Goal: Transaction & Acquisition: Obtain resource

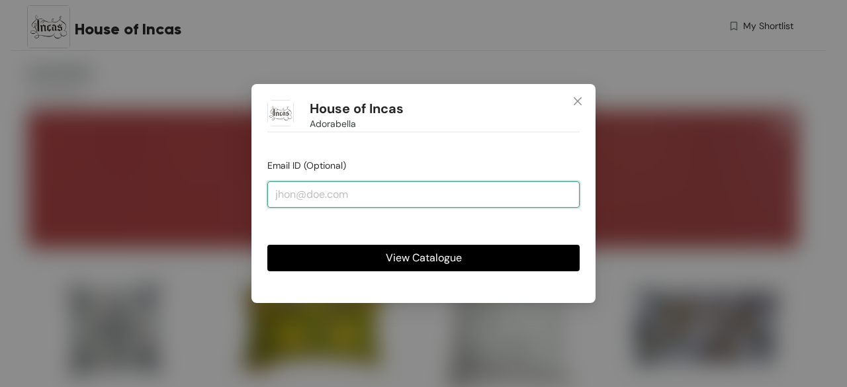
click at [271, 191] on input "email" at bounding box center [423, 194] width 312 height 26
type input "[PERSON_NAME][EMAIL_ADDRESS][DOMAIN_NAME]"
click at [267, 245] on button "View Catalogue" at bounding box center [423, 258] width 312 height 26
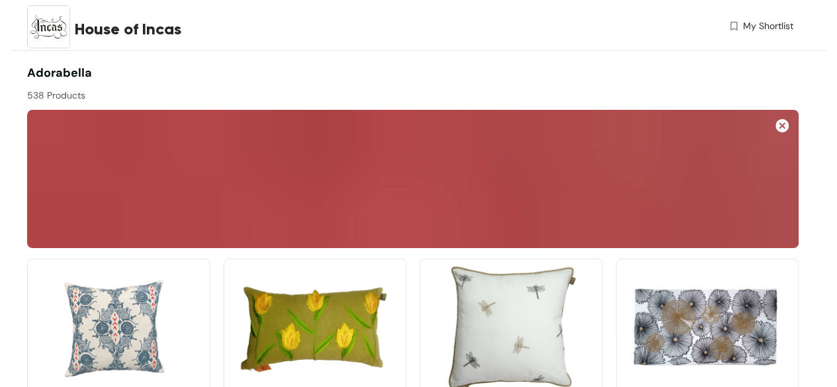
click at [750, 27] on span "My Shortlist" at bounding box center [768, 26] width 50 height 14
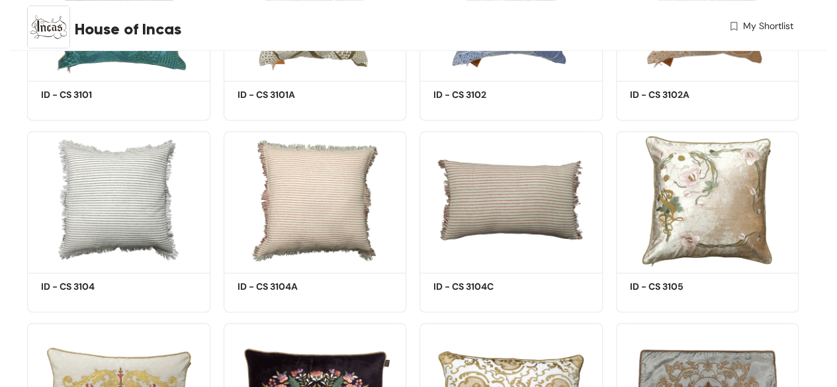
scroll to position [926, 0]
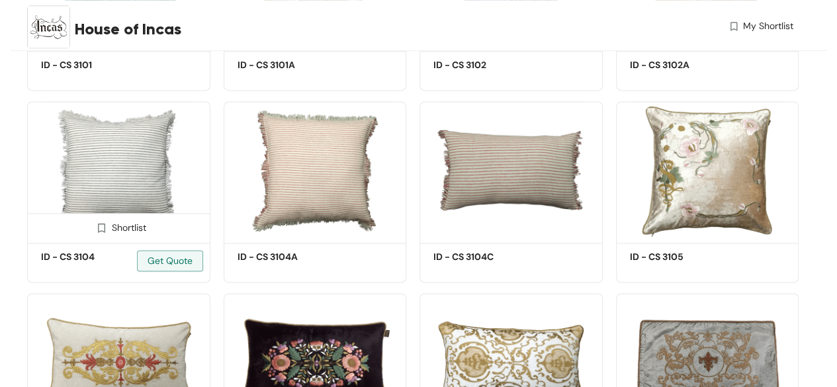
click at [151, 187] on img at bounding box center [118, 170] width 183 height 138
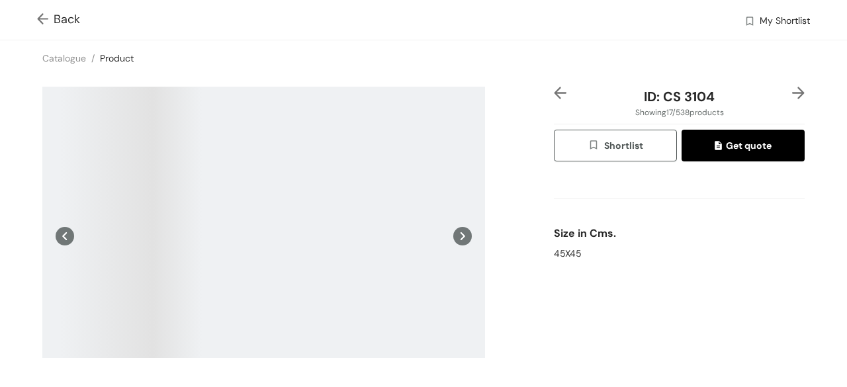
click at [460, 235] on icon at bounding box center [462, 236] width 5 height 8
click at [65, 235] on icon at bounding box center [65, 236] width 19 height 19
click at [63, 20] on span "Back" at bounding box center [58, 20] width 43 height 18
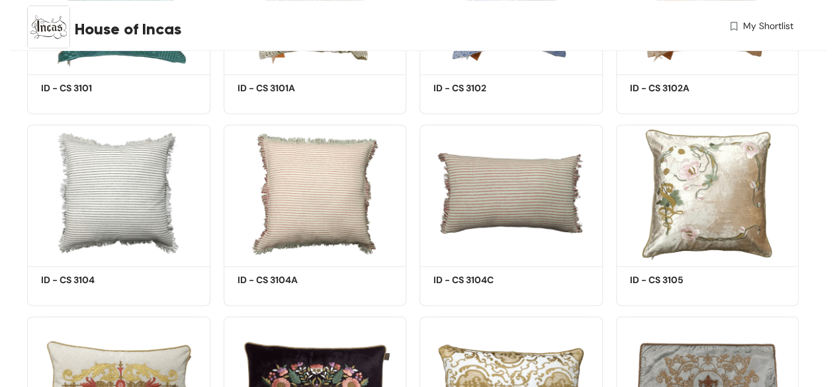
scroll to position [926, 0]
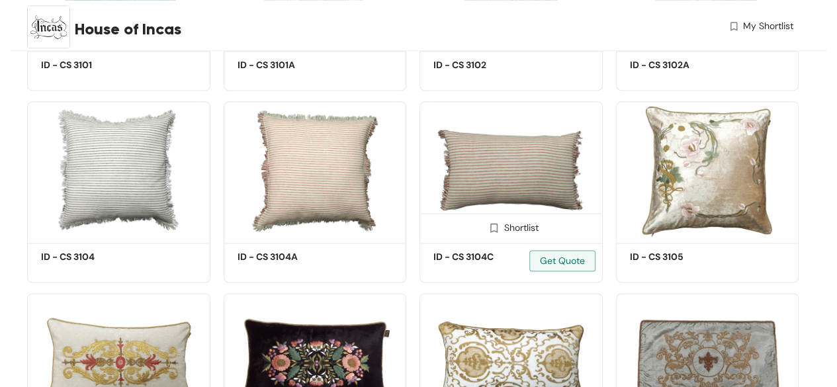
click at [487, 161] on img at bounding box center [510, 170] width 183 height 138
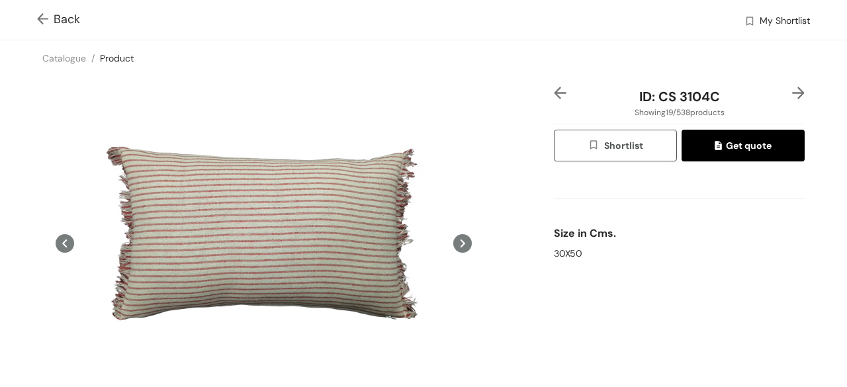
click at [59, 16] on span "Back" at bounding box center [58, 20] width 43 height 18
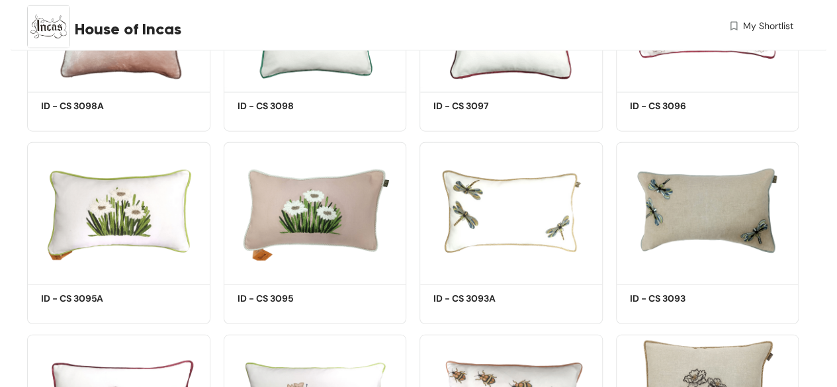
scroll to position [1720, 0]
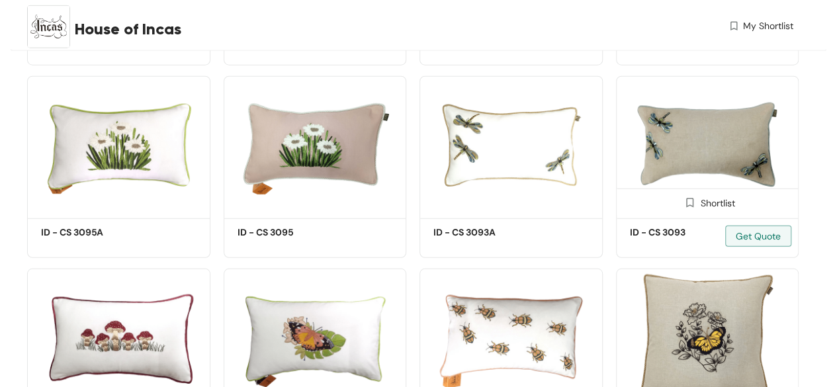
click at [692, 143] on img at bounding box center [707, 145] width 183 height 138
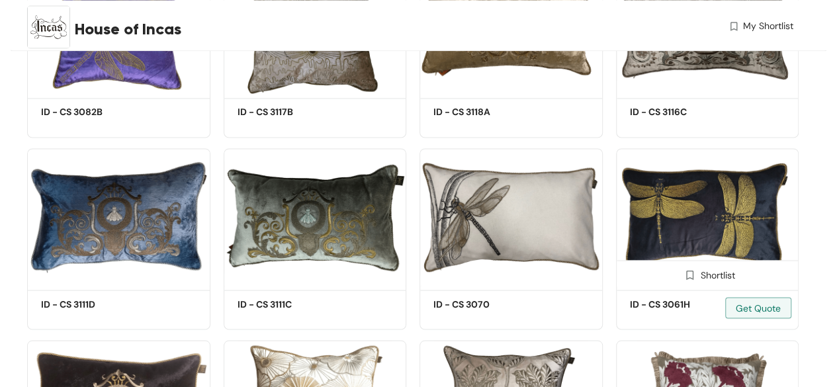
scroll to position [3579, 0]
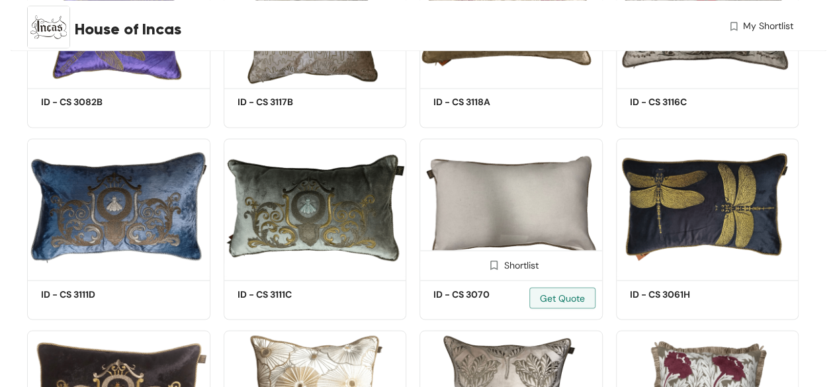
click at [474, 220] on img at bounding box center [510, 207] width 183 height 138
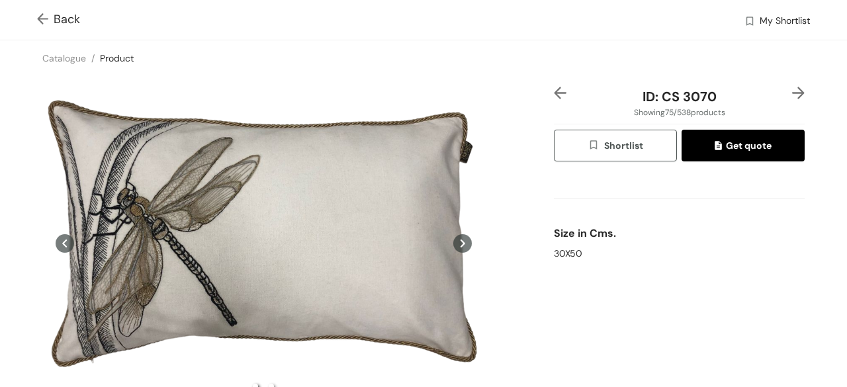
click at [587, 143] on img "button" at bounding box center [595, 146] width 16 height 15
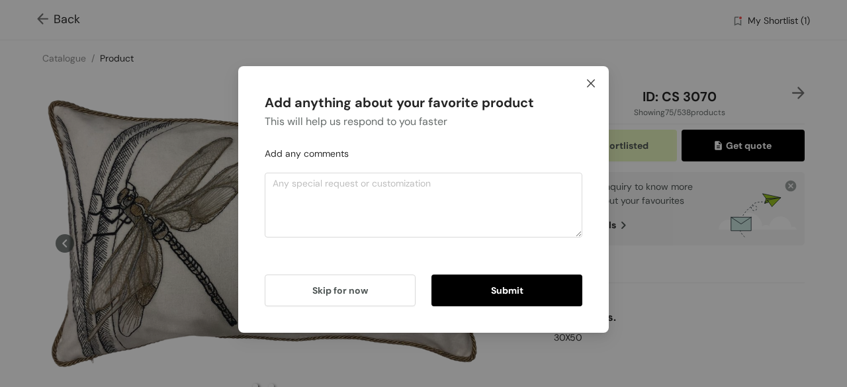
click at [589, 81] on icon "close" at bounding box center [591, 83] width 8 height 8
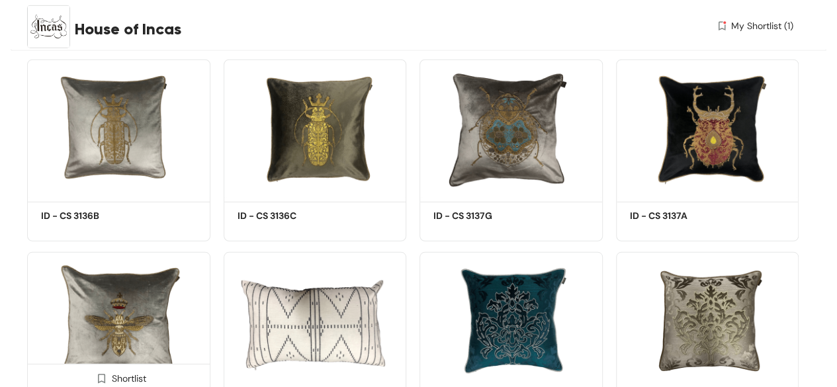
scroll to position [4366, 0]
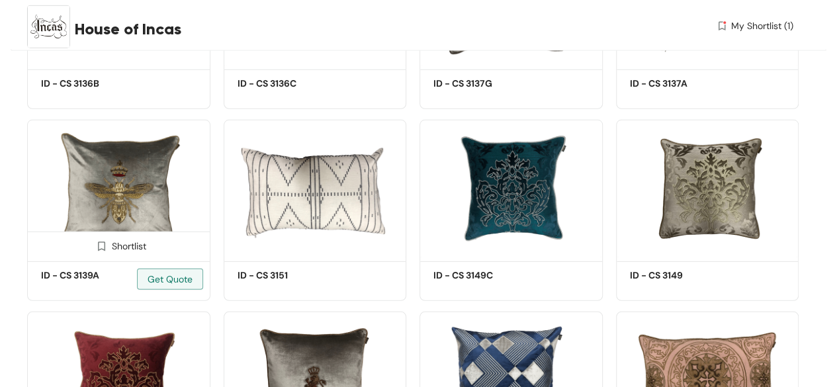
click at [101, 249] on img at bounding box center [101, 246] width 13 height 13
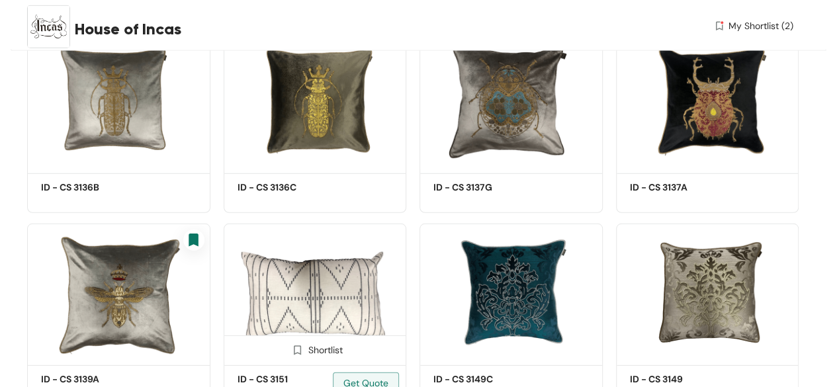
scroll to position [4234, 0]
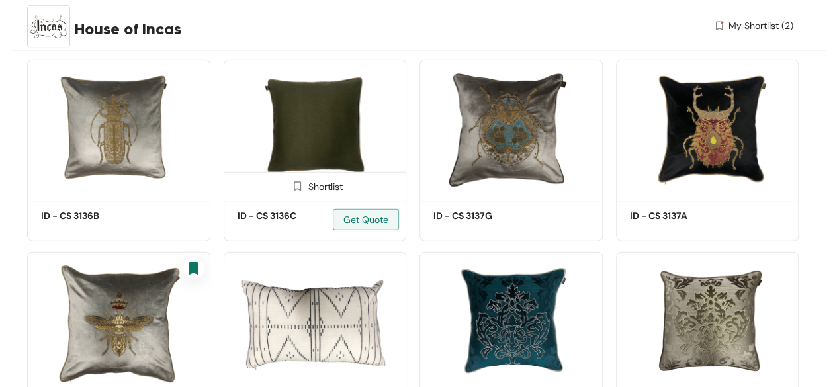
click at [316, 143] on img at bounding box center [315, 129] width 183 height 138
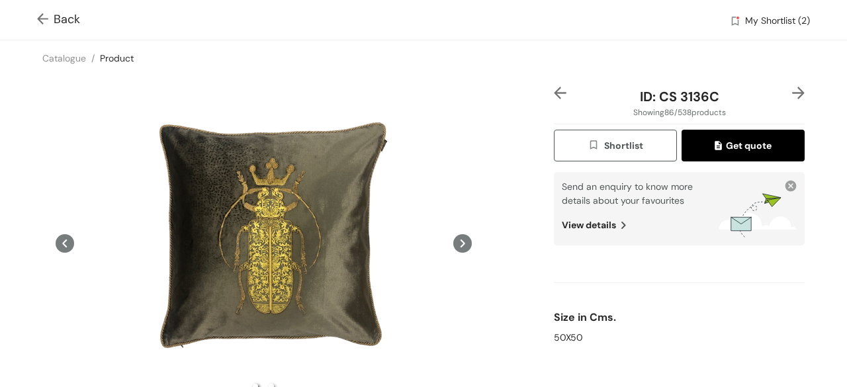
click at [607, 142] on span "Shortlist" at bounding box center [614, 145] width 55 height 15
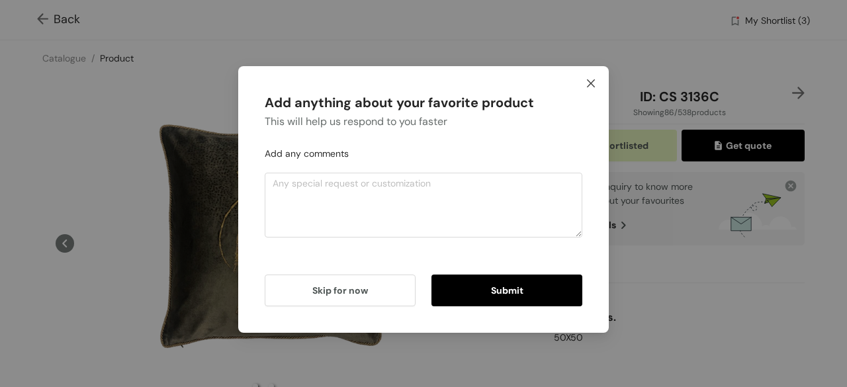
click at [587, 83] on icon "close" at bounding box center [590, 83] width 11 height 11
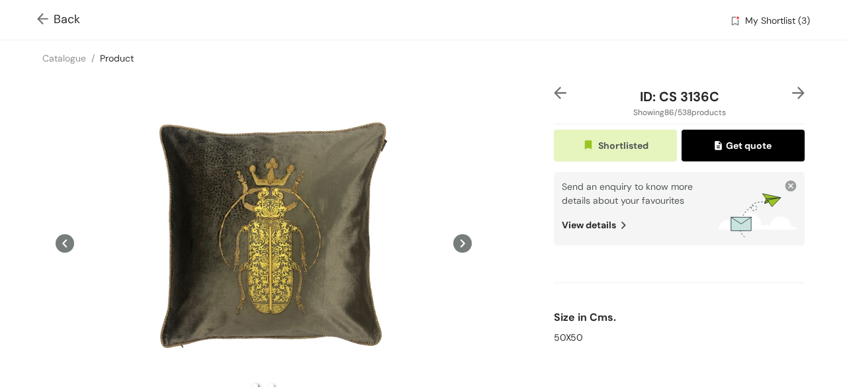
click at [65, 22] on span "Back" at bounding box center [58, 20] width 43 height 18
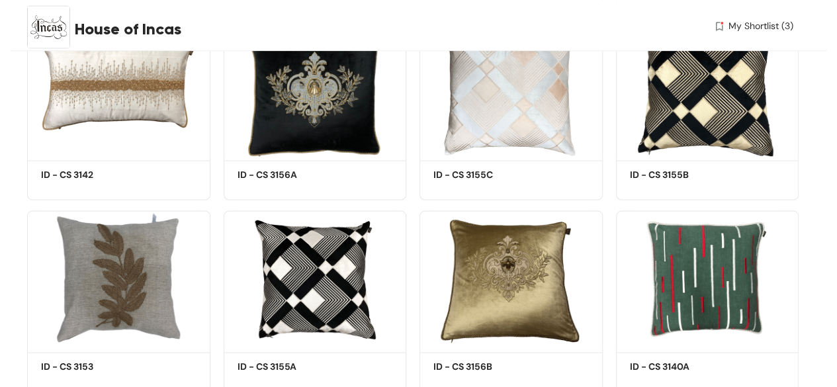
scroll to position [6218, 0]
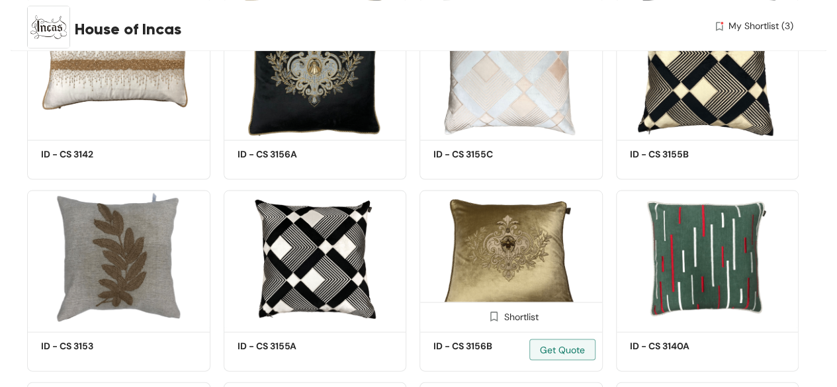
click at [494, 319] on img at bounding box center [493, 316] width 13 height 13
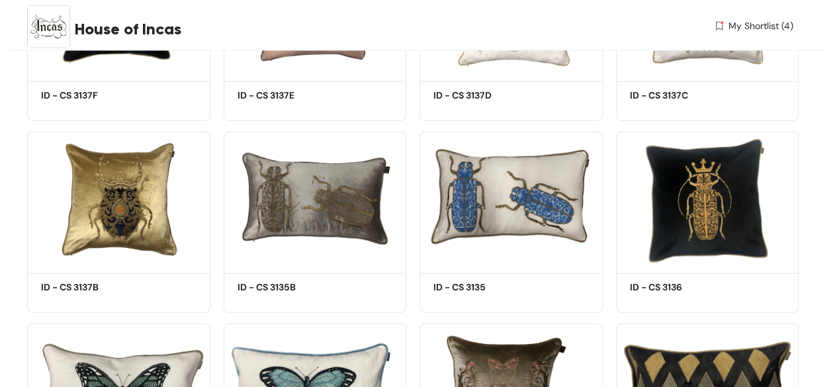
scroll to position [6681, 0]
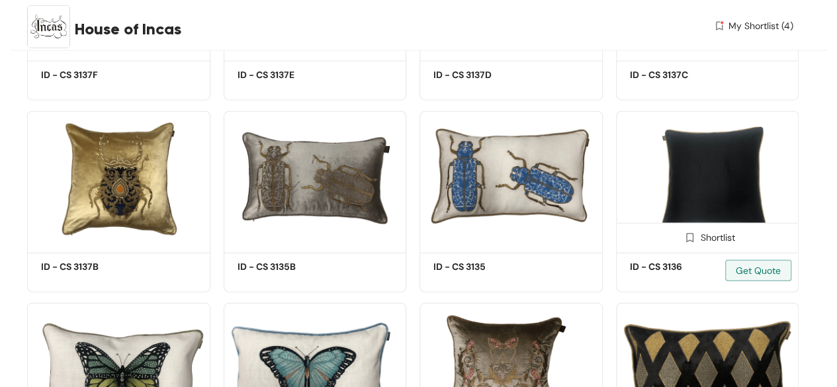
click at [688, 242] on img at bounding box center [689, 237] width 13 height 13
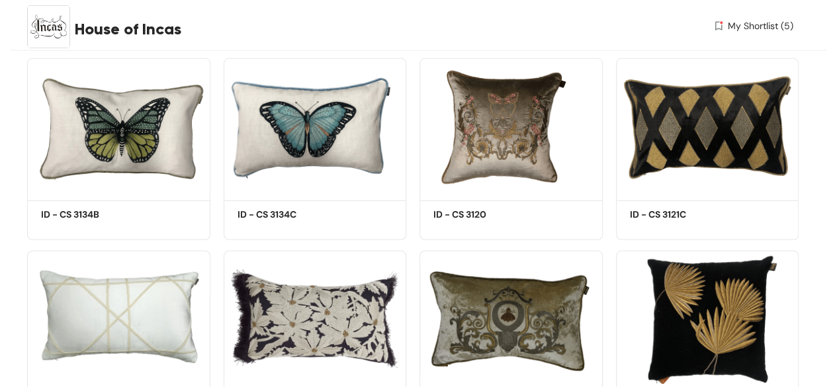
scroll to position [6946, 0]
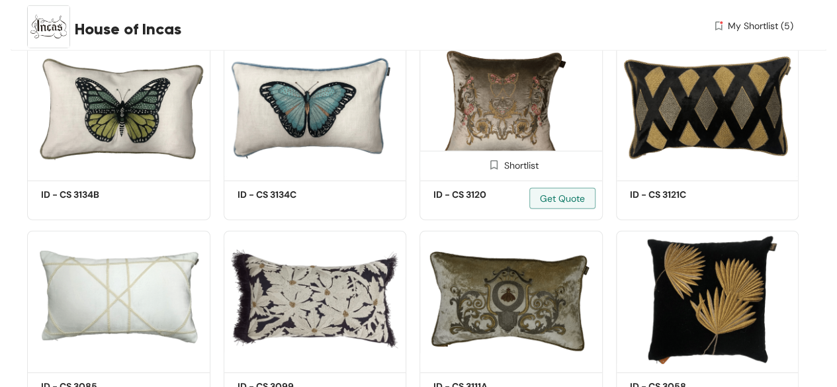
click at [492, 169] on img at bounding box center [493, 165] width 13 height 13
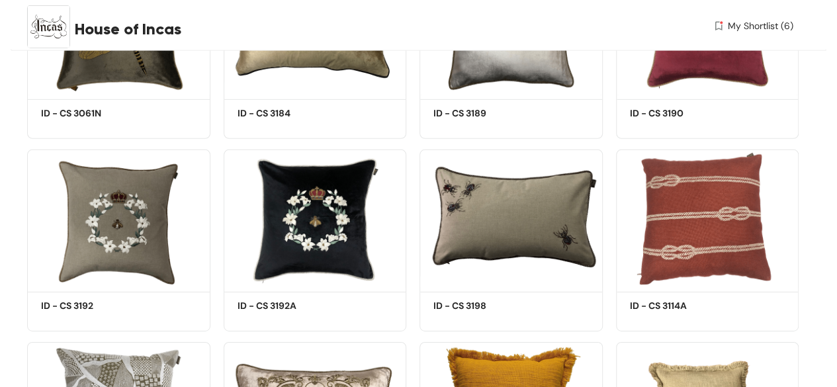
scroll to position [9591, 0]
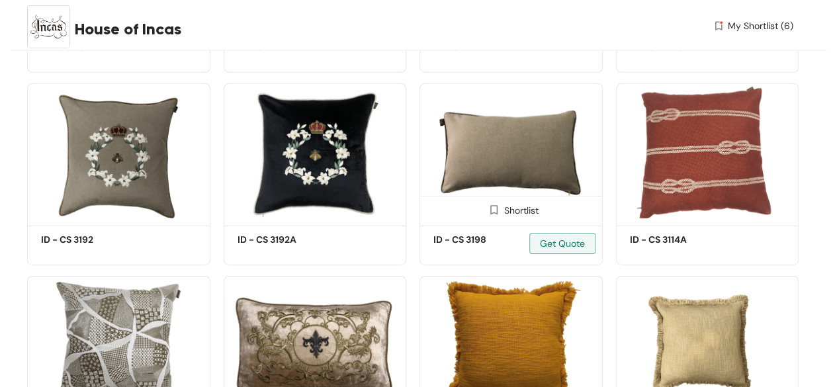
click at [493, 216] on img at bounding box center [493, 210] width 13 height 13
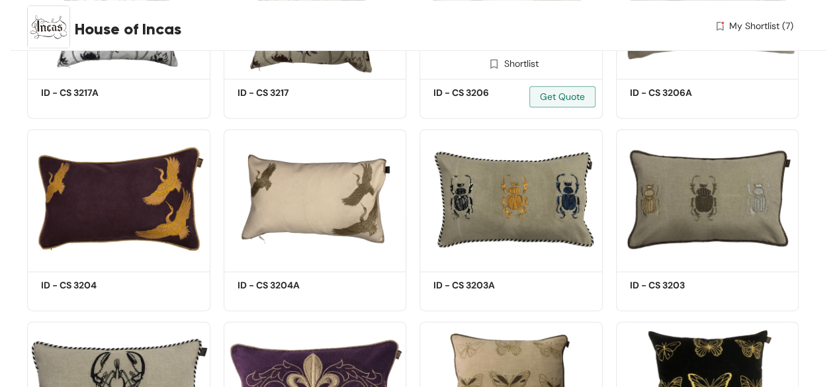
scroll to position [13427, 0]
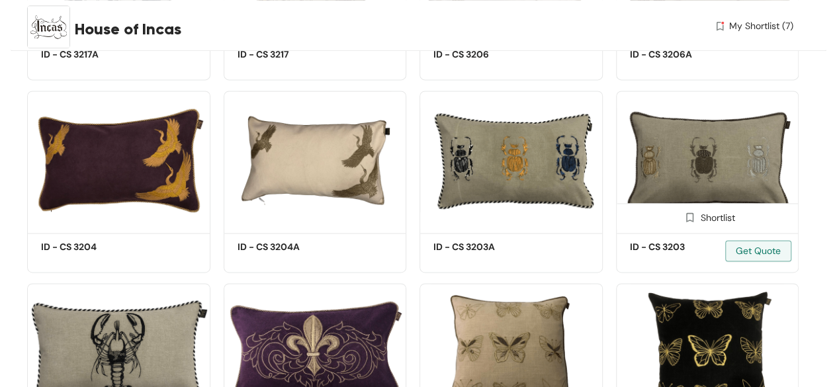
click at [699, 179] on img at bounding box center [707, 160] width 183 height 138
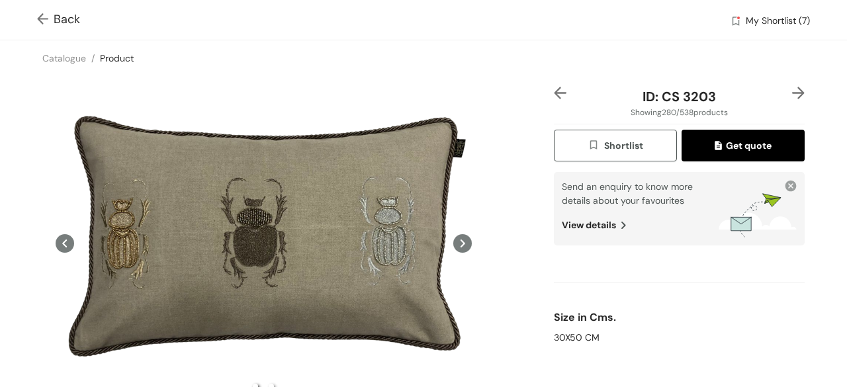
click at [60, 17] on span "Back" at bounding box center [58, 20] width 43 height 18
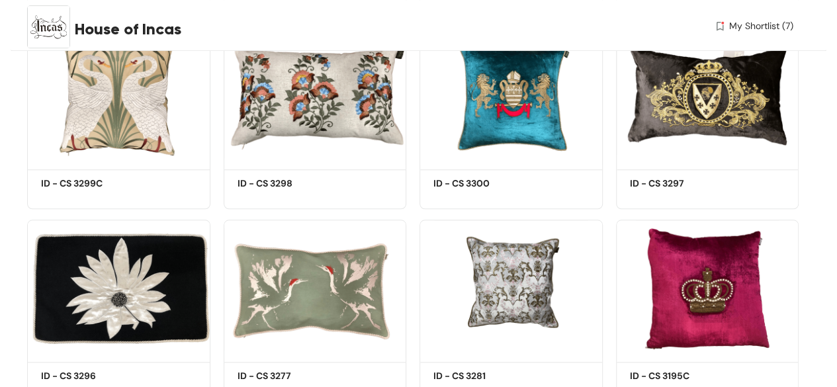
scroll to position [23018, 0]
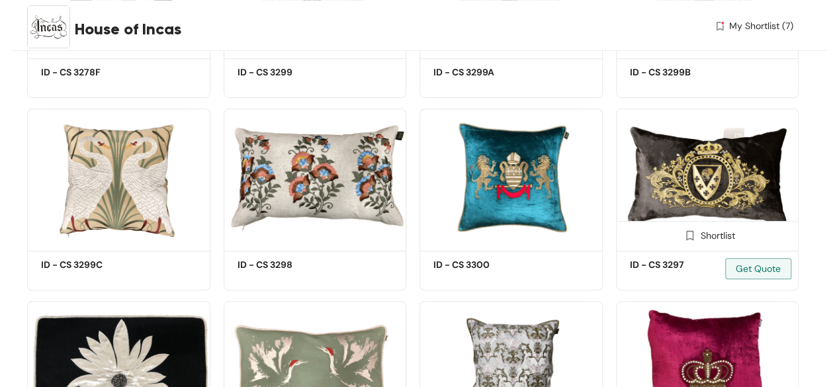
click at [690, 241] on img at bounding box center [689, 235] width 13 height 13
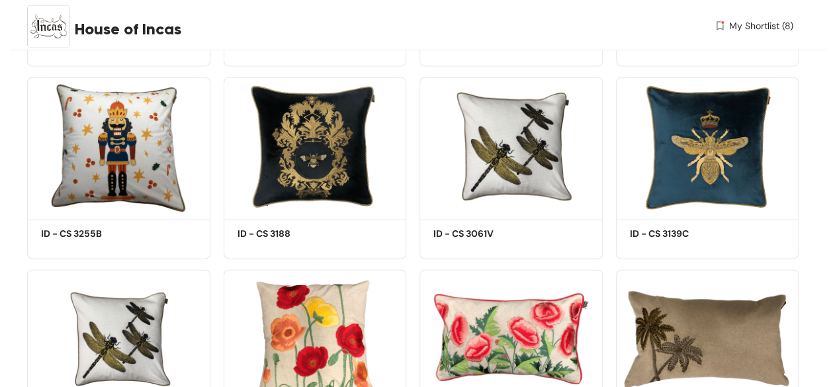
scroll to position [23943, 0]
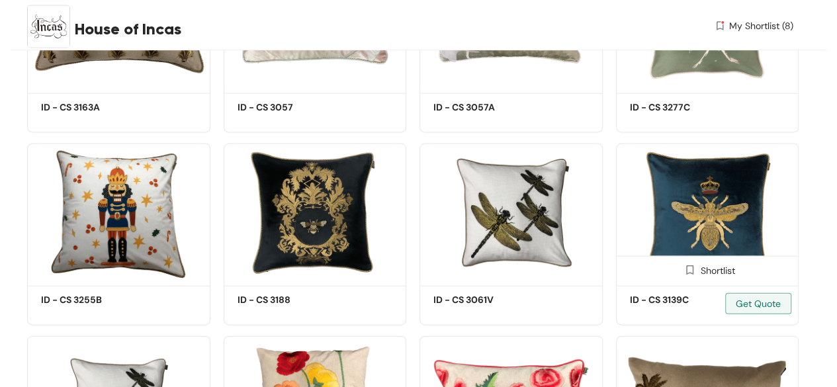
click at [688, 276] on img at bounding box center [689, 270] width 13 height 13
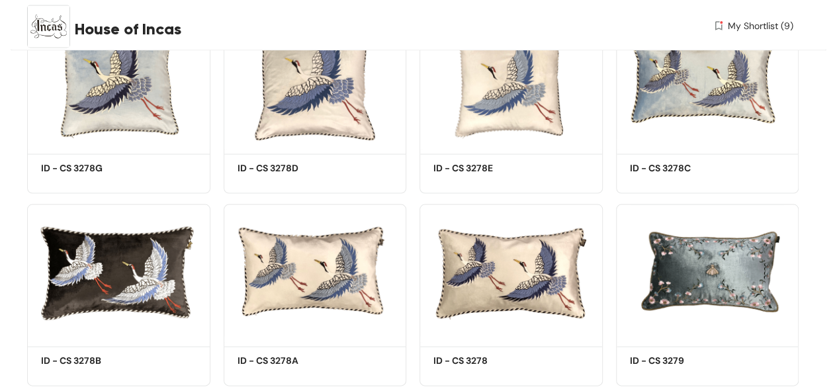
scroll to position [21364, 0]
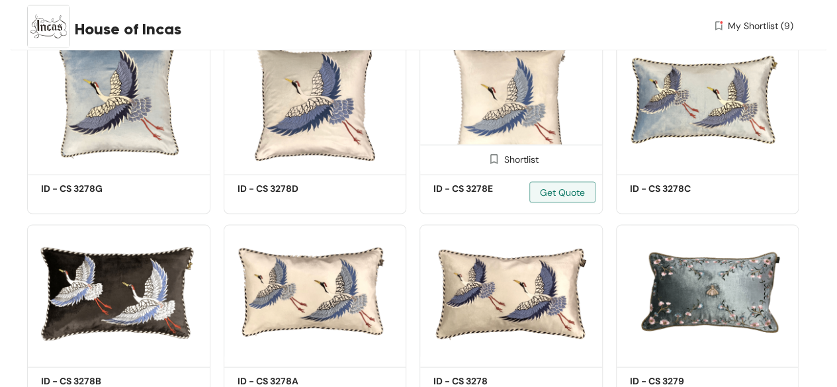
click at [495, 165] on img at bounding box center [493, 159] width 13 height 13
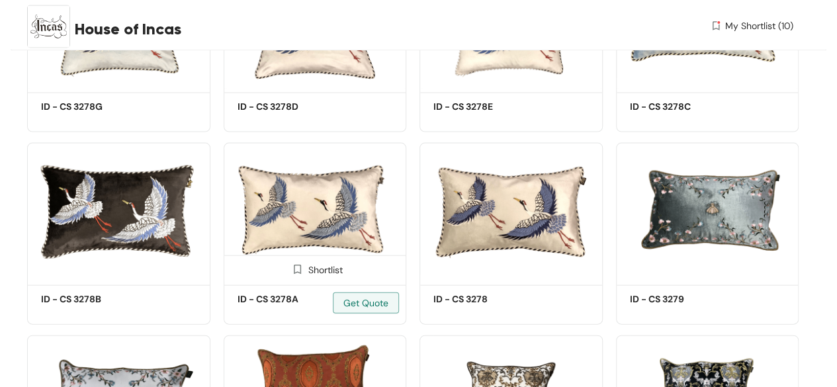
scroll to position [21496, 0]
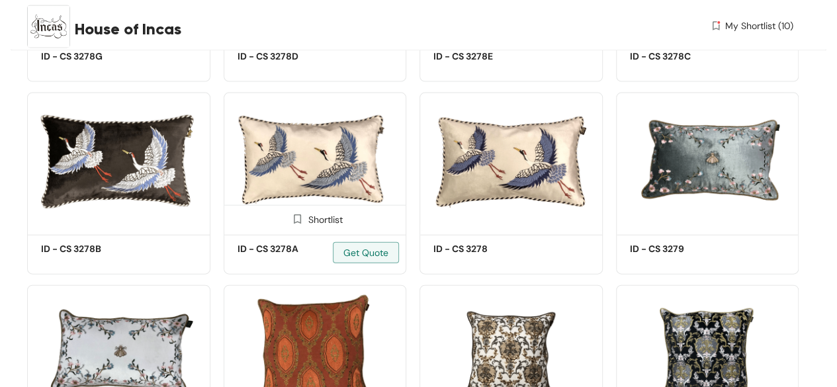
click at [296, 226] on img at bounding box center [297, 219] width 13 height 13
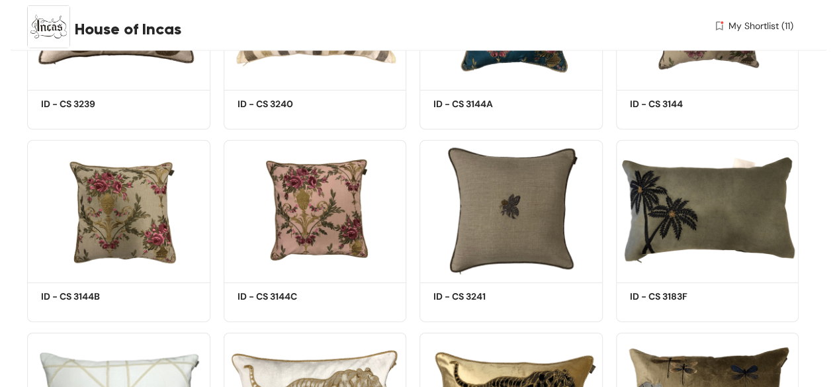
scroll to position [16999, 0]
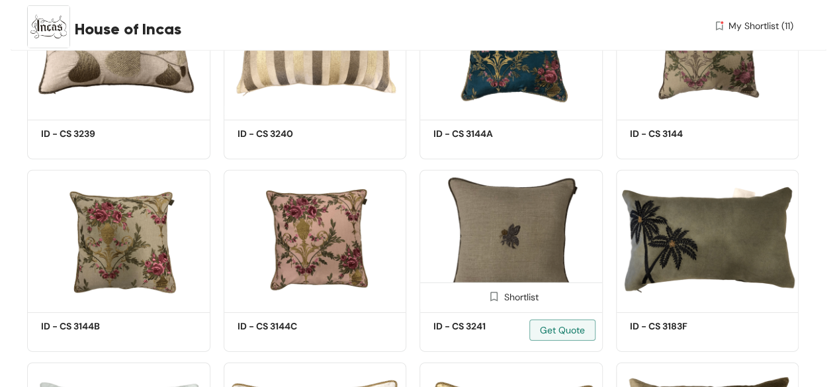
click at [494, 303] on img at bounding box center [493, 296] width 13 height 13
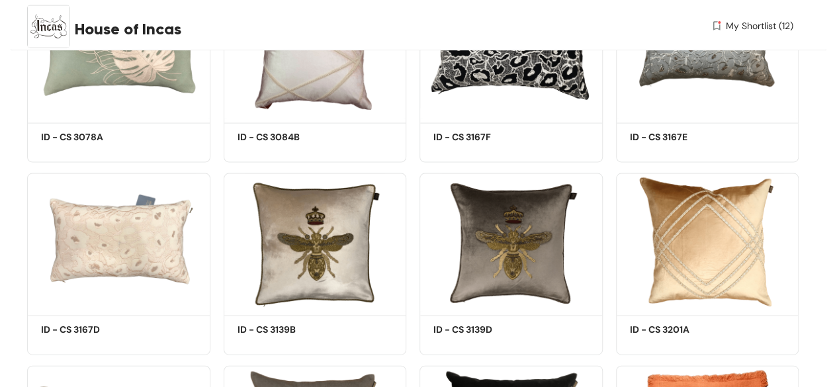
scroll to position [16404, 0]
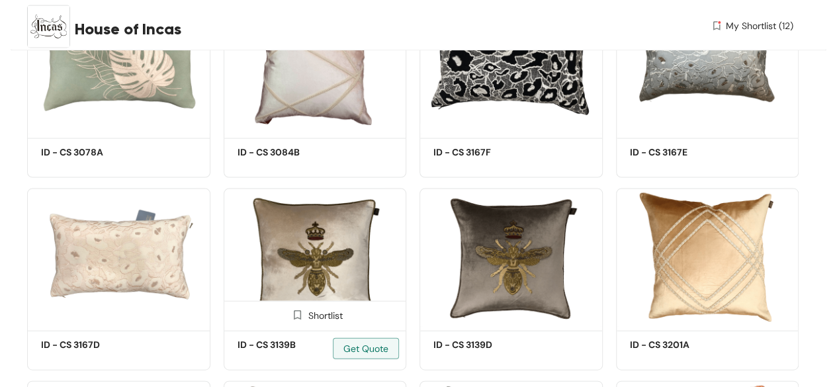
click at [296, 321] on img at bounding box center [297, 315] width 13 height 13
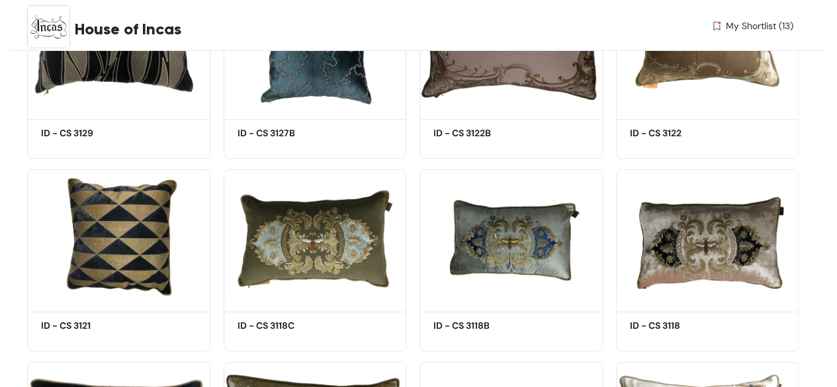
scroll to position [15081, 0]
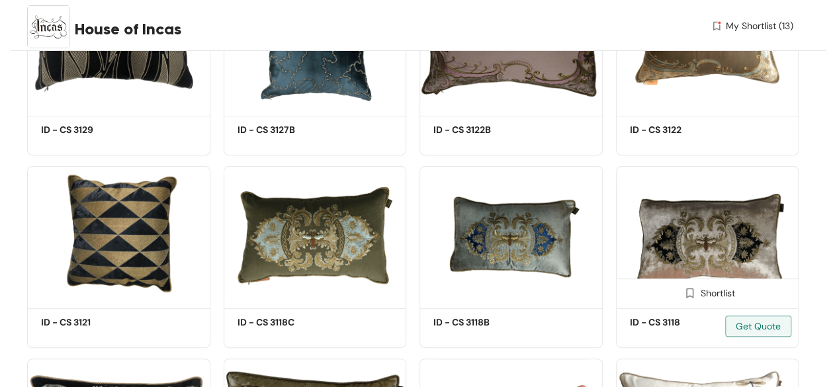
click at [689, 299] on img at bounding box center [689, 292] width 13 height 13
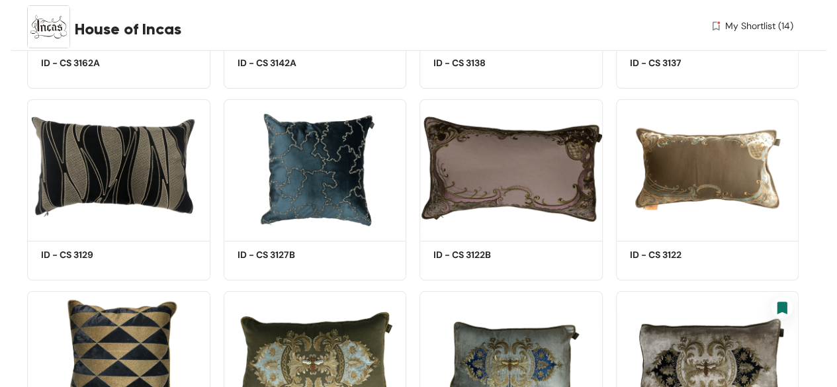
scroll to position [14817, 0]
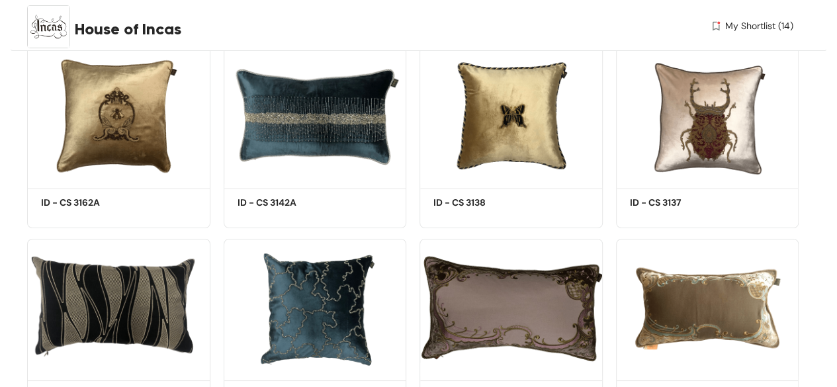
click at [741, 27] on span "My Shortlist (14)" at bounding box center [759, 26] width 68 height 14
